Goal: Transaction & Acquisition: Subscribe to service/newsletter

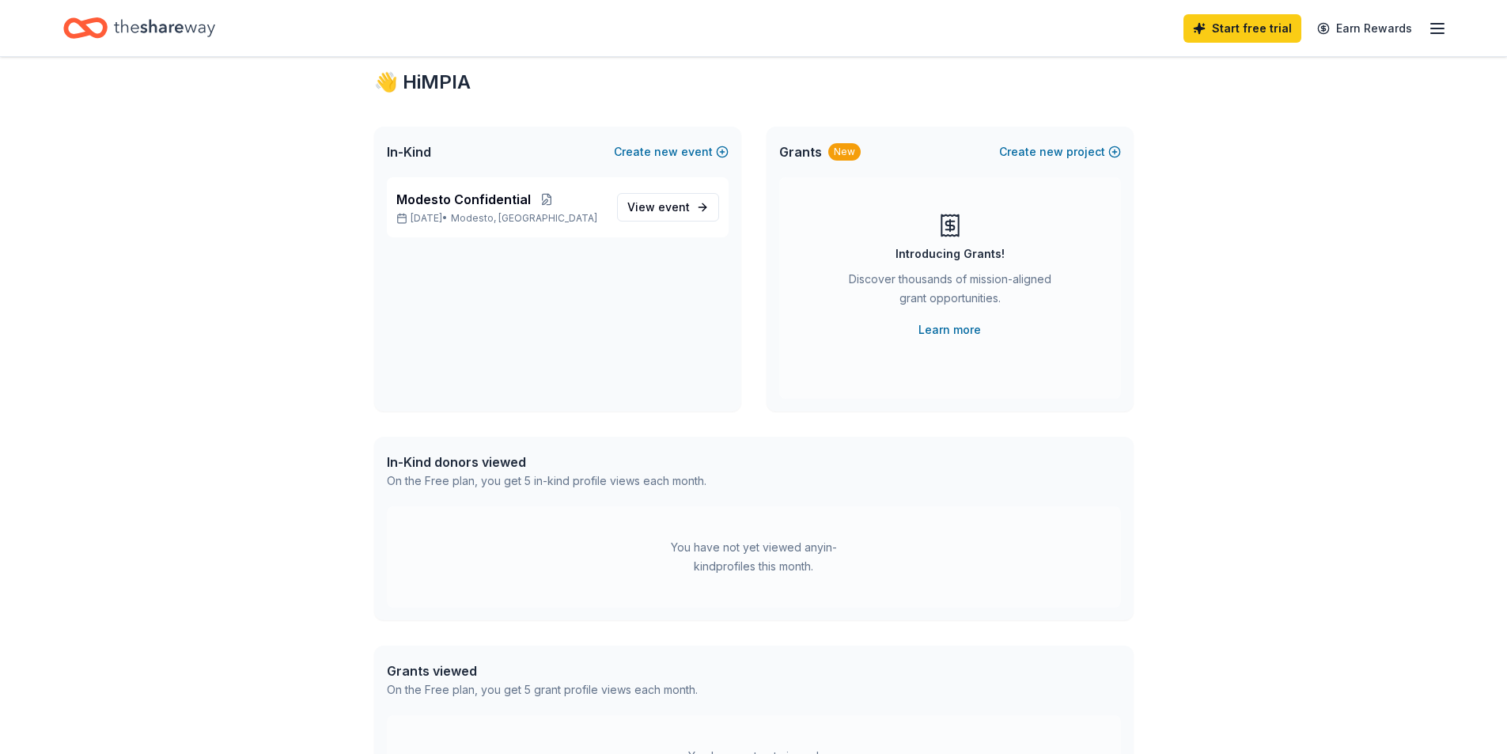
scroll to position [40, 0]
click at [1244, 30] on link "Start free trial" at bounding box center [1242, 28] width 118 height 28
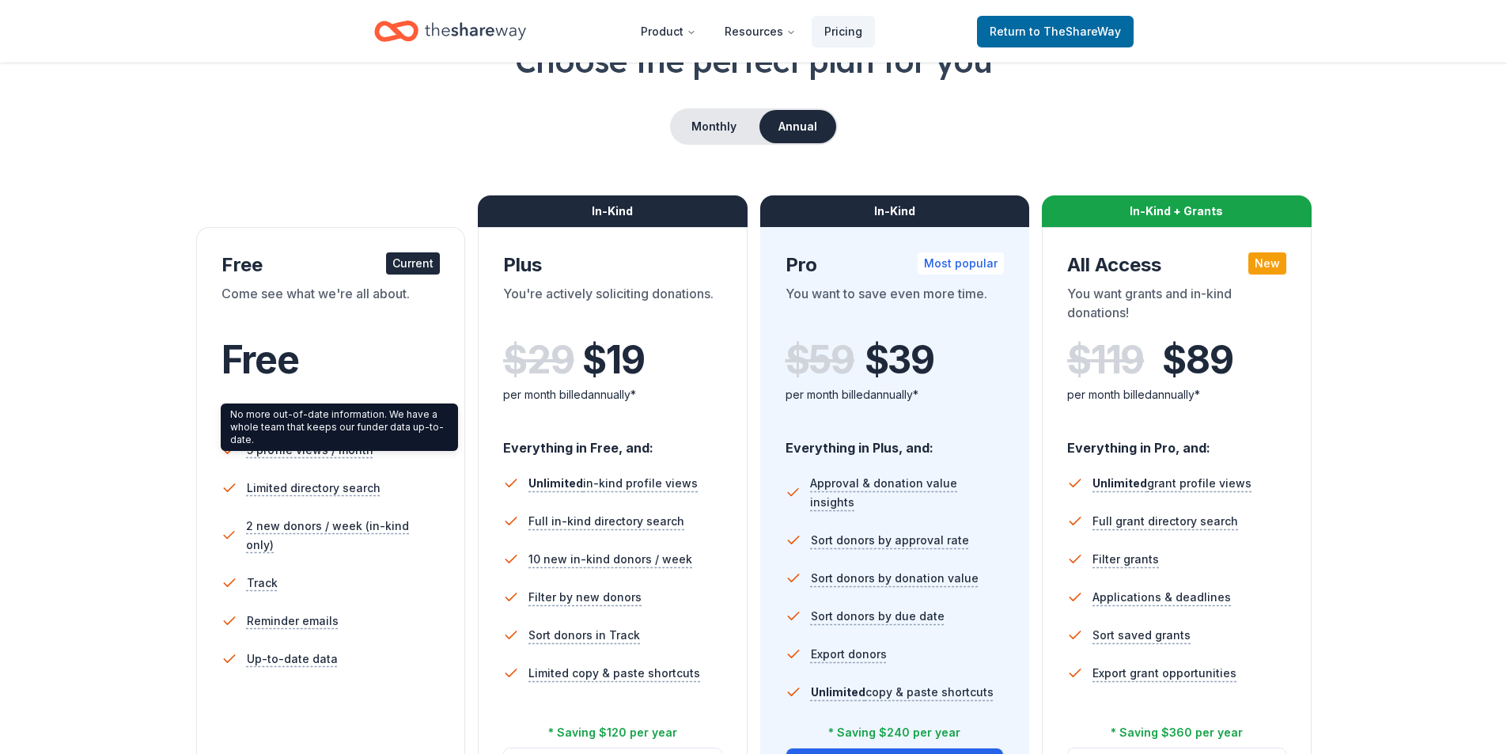
scroll to position [59, 0]
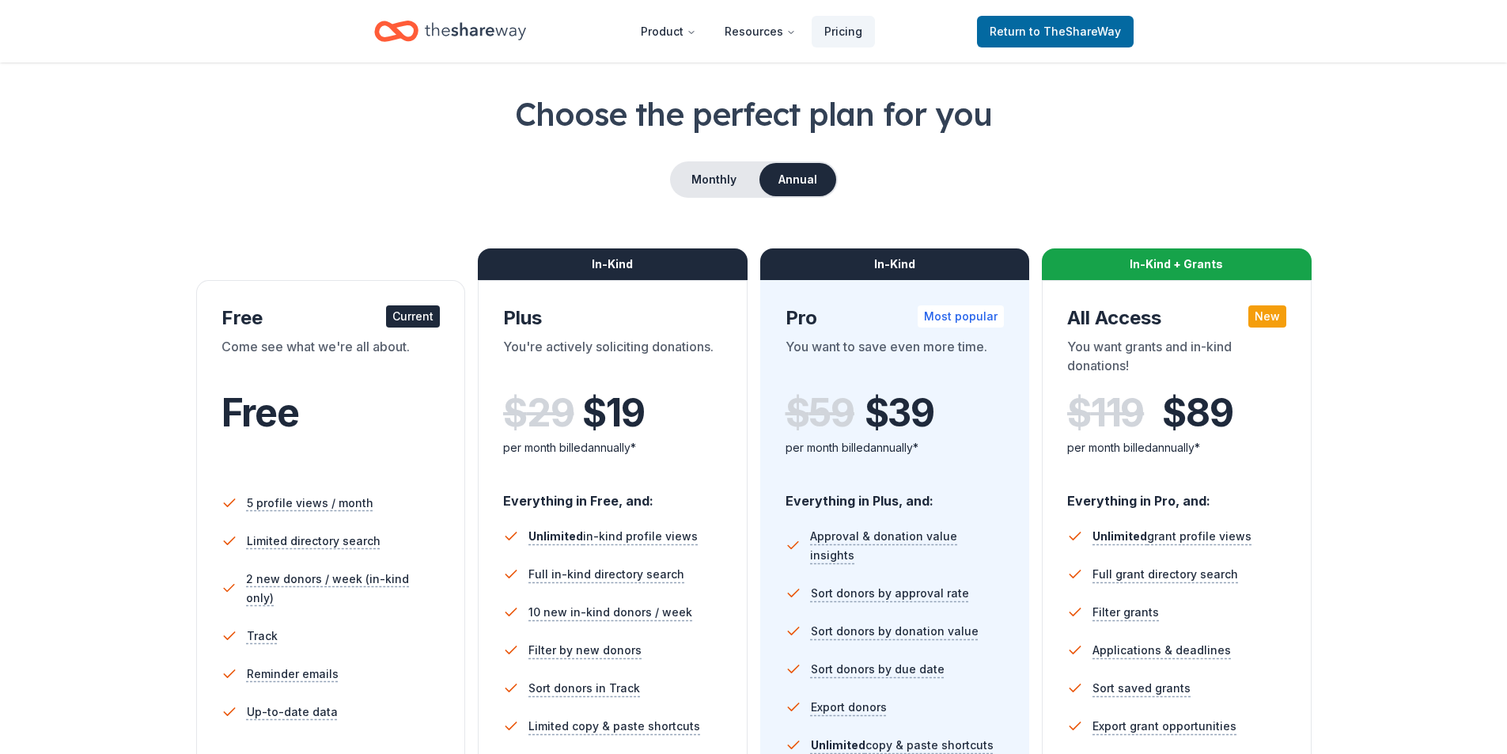
click at [388, 303] on div "Free Current Come see what we're all about. Free 5 profile views / month Limite…" at bounding box center [331, 572] width 270 height 585
click at [1046, 30] on span "to TheShareWay" at bounding box center [1075, 31] width 92 height 13
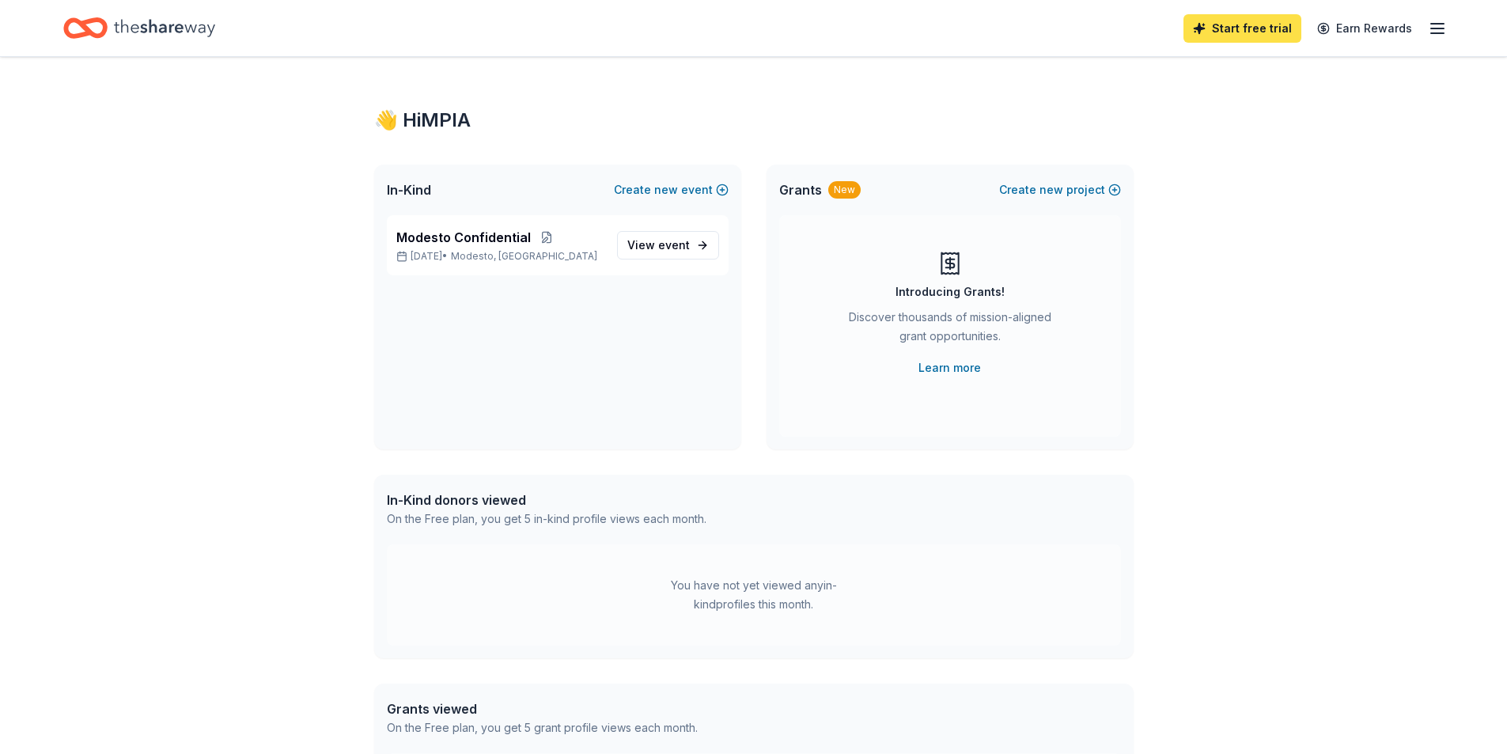
click at [1234, 28] on link "Start free trial" at bounding box center [1242, 28] width 118 height 28
